Goal: Book appointment/travel/reservation

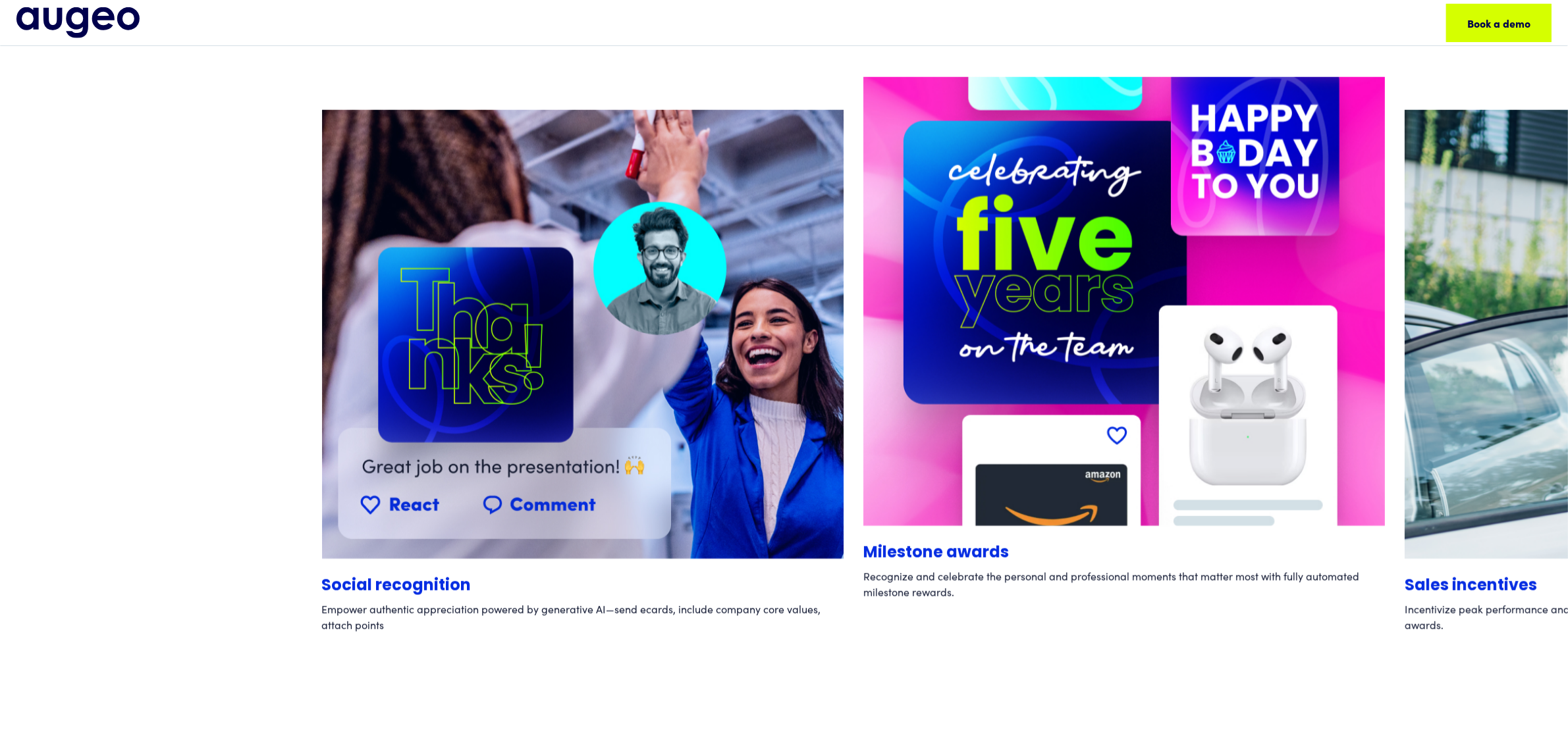
scroll to position [1153, 0]
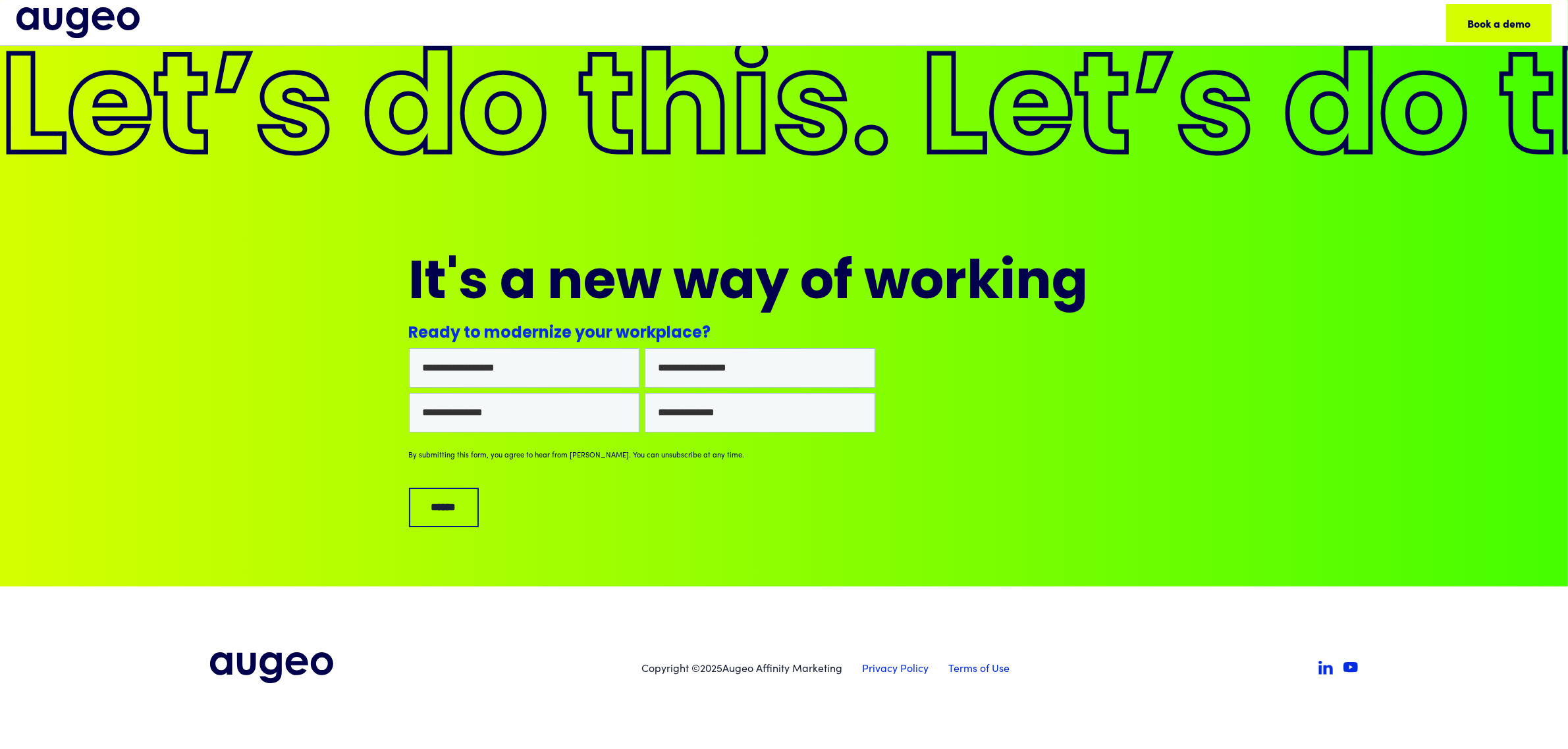
scroll to position [12043, 0]
